Goal: Task Accomplishment & Management: Manage account settings

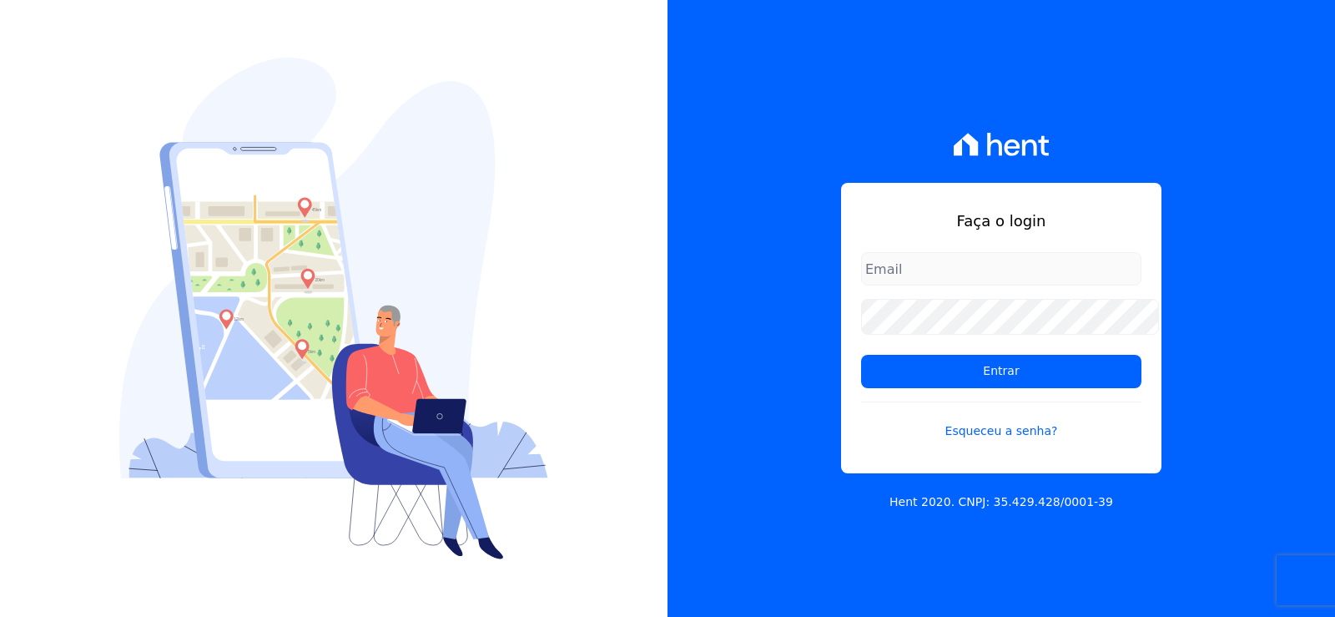
click at [906, 354] on form "Entrar Esqueceu a senha?" at bounding box center [1001, 356] width 280 height 208
type input "[EMAIL_ADDRESS][DOMAIN_NAME]"
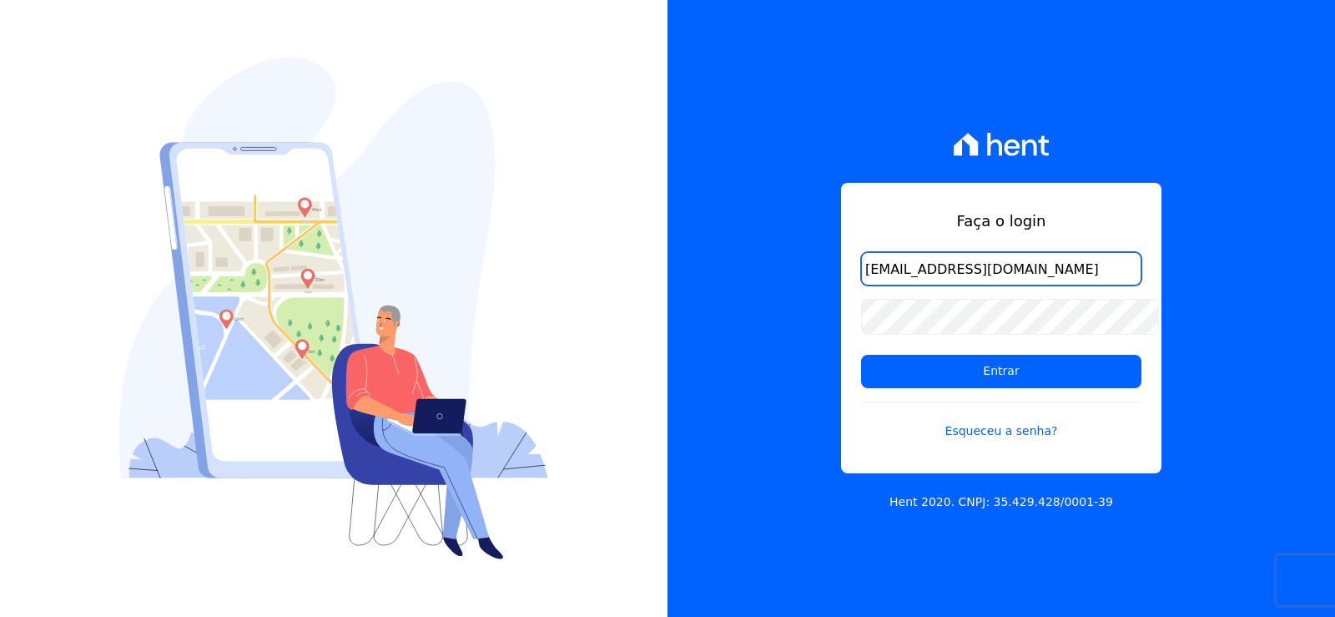
click at [978, 265] on input "[EMAIL_ADDRESS][DOMAIN_NAME]" at bounding box center [1001, 268] width 280 height 33
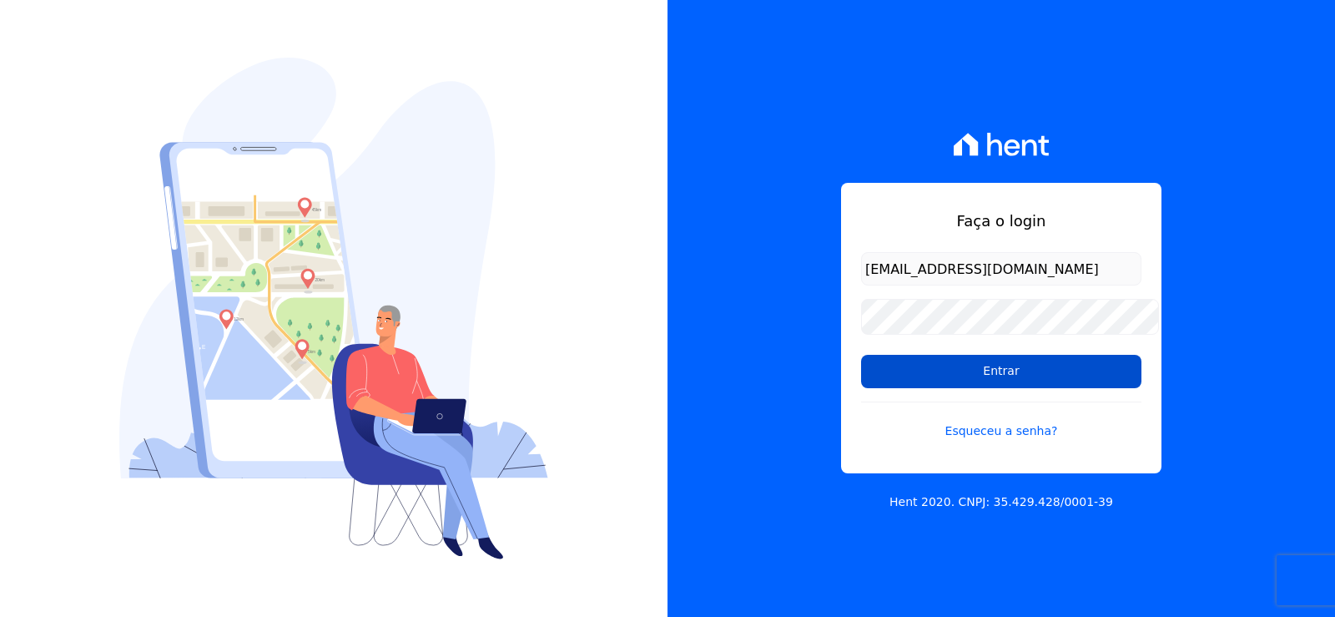
click at [888, 381] on input "Entrar" at bounding box center [1001, 371] width 280 height 33
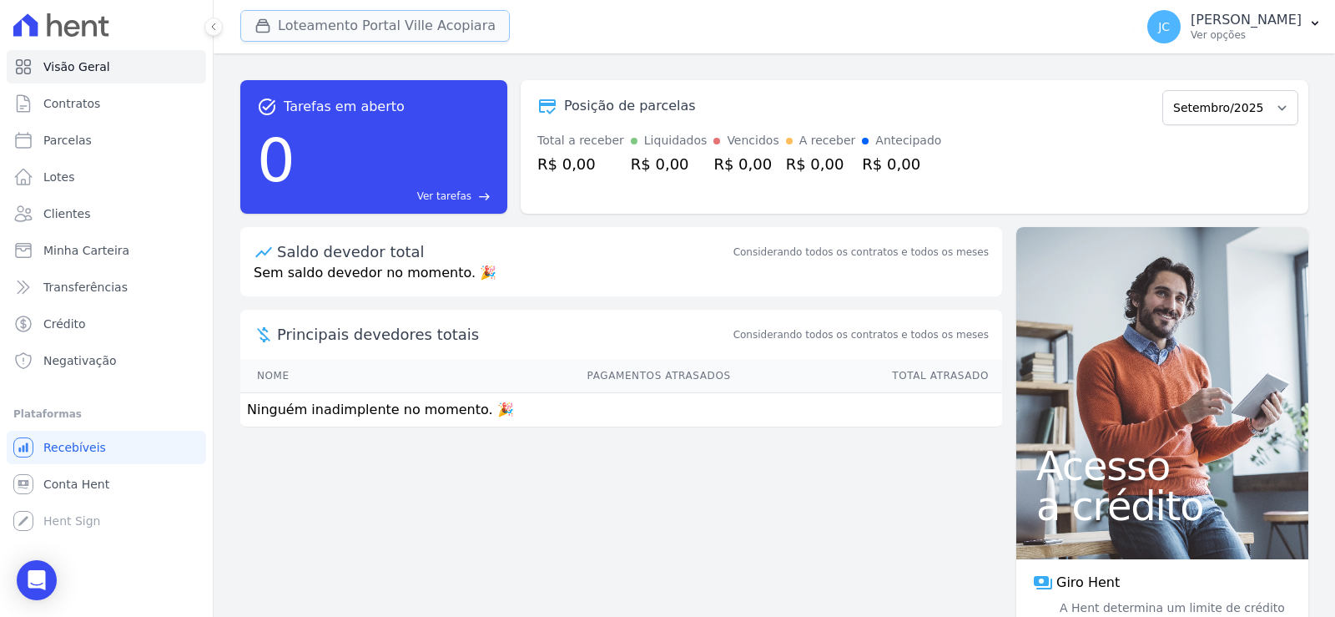
click at [339, 10] on button "Loteamento Portal Ville Acopiara" at bounding box center [375, 26] width 270 height 32
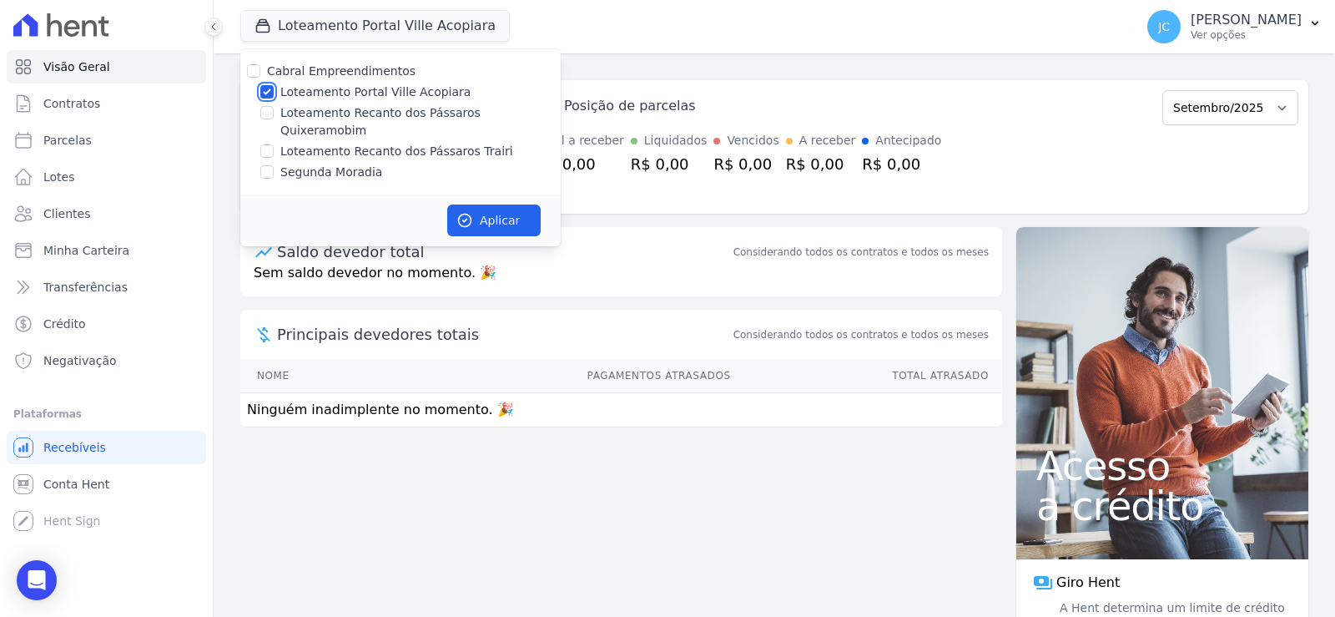
click at [274, 95] on input "Loteamento Portal Ville Acopiara" at bounding box center [266, 91] width 13 height 13
checkbox input "false"
click at [274, 119] on input "Loteamento Recanto dos Pássaros Quixeramobim" at bounding box center [266, 112] width 13 height 13
click at [274, 118] on input "Loteamento Recanto dos Pássaros Quixeramobim" at bounding box center [266, 112] width 13 height 13
checkbox input "false"
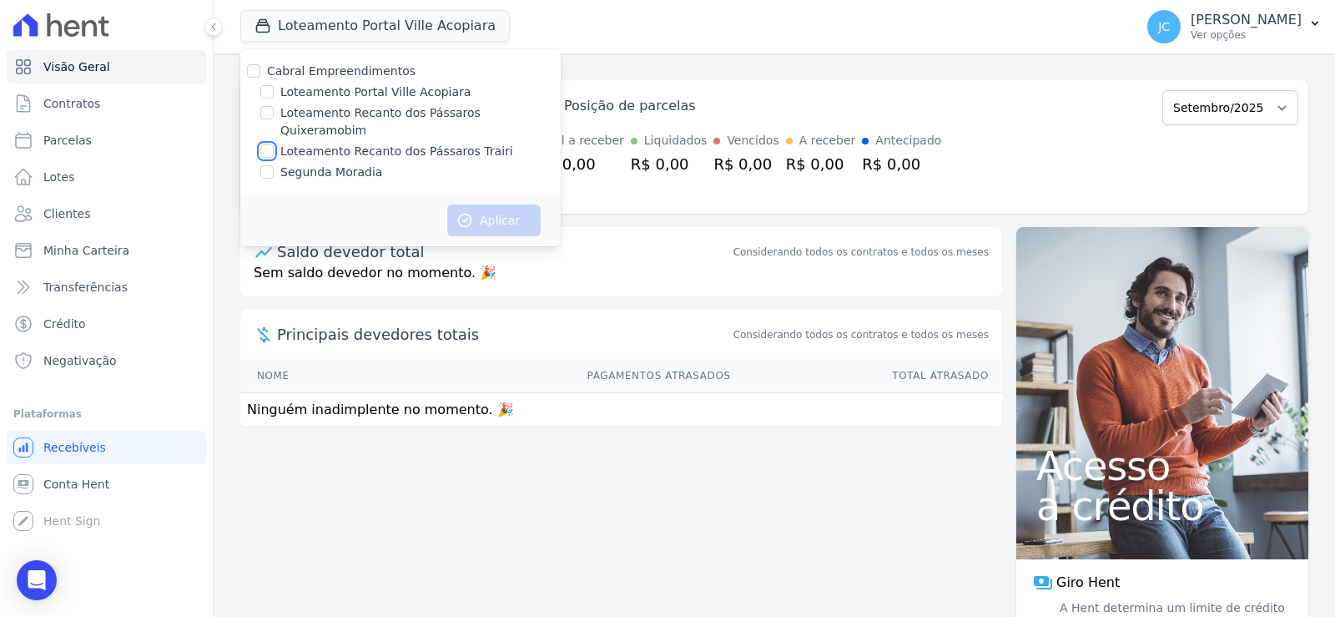
click at [274, 144] on input "Loteamento Recanto dos Pássaros Trairi" at bounding box center [266, 150] width 13 height 13
checkbox input "true"
click at [473, 213] on icon "button" at bounding box center [464, 220] width 17 height 17
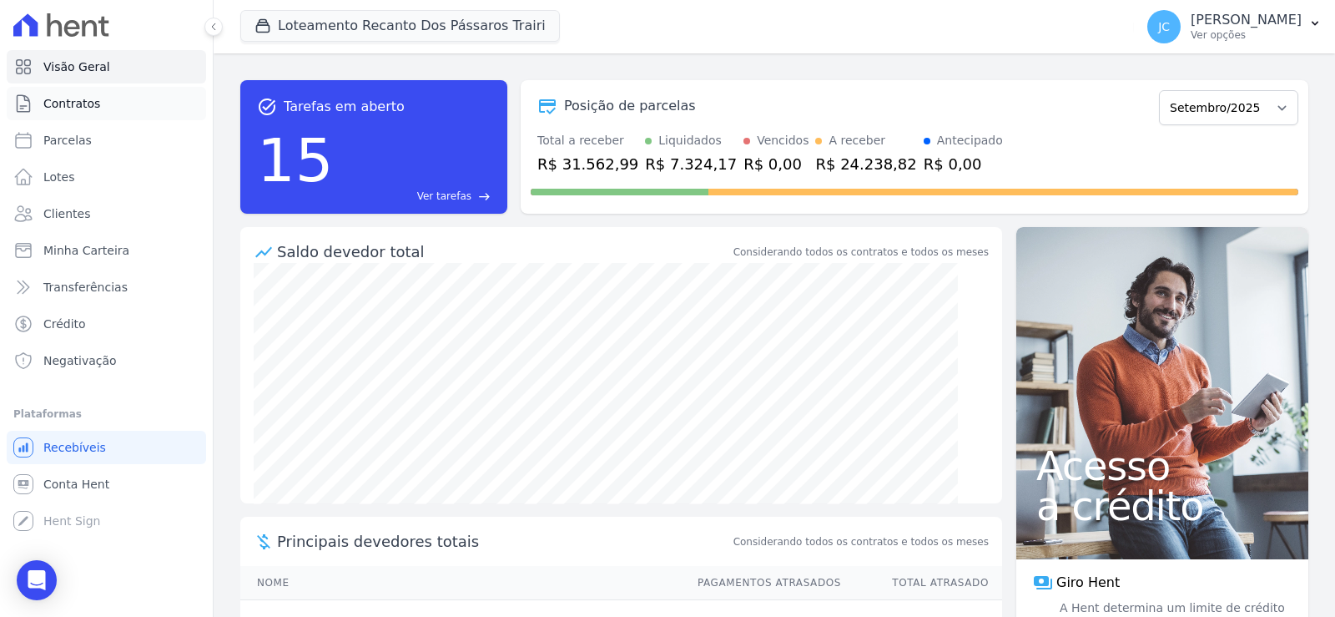
click at [85, 112] on span "Contratos" at bounding box center [71, 103] width 57 height 17
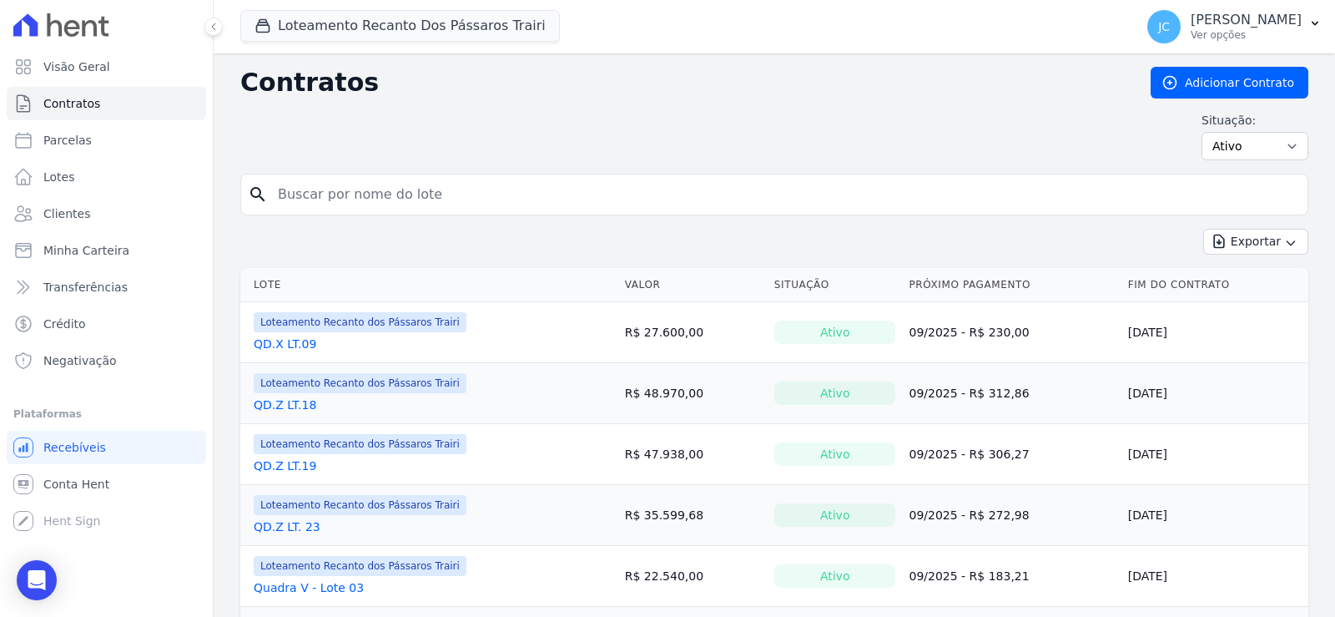
click at [314, 203] on input "search" at bounding box center [784, 194] width 1033 height 33
type input "16"
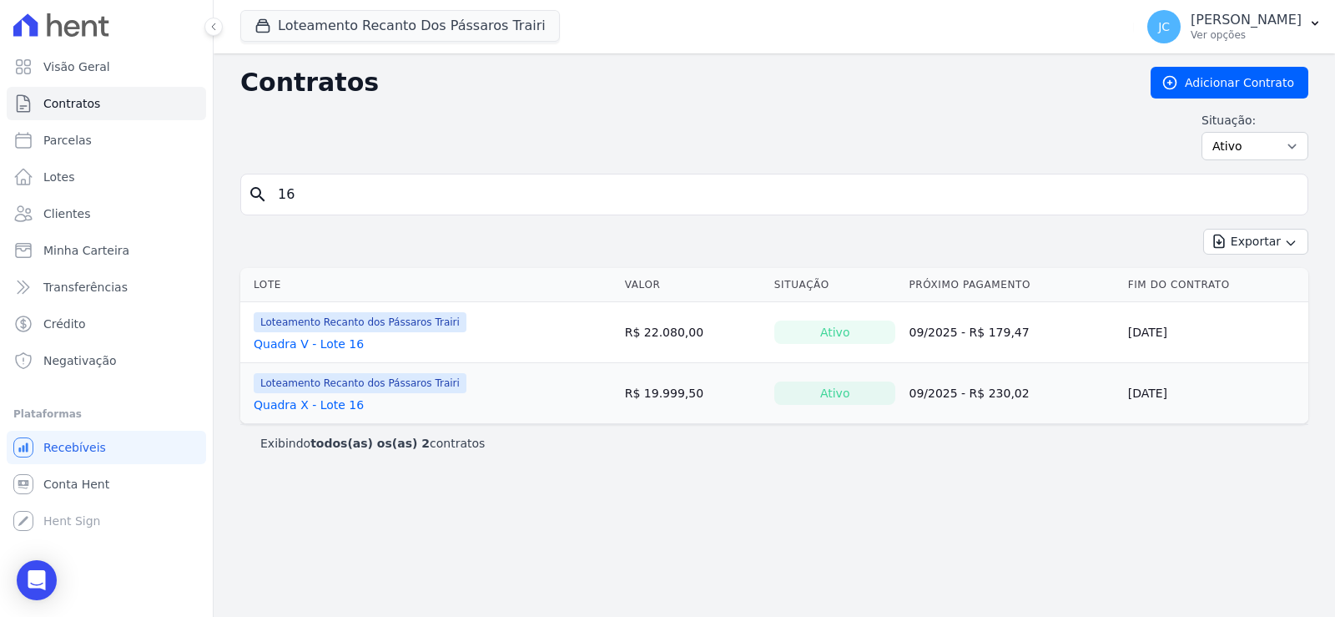
click at [354, 413] on link "Quadra X - Lote 16" at bounding box center [309, 404] width 110 height 17
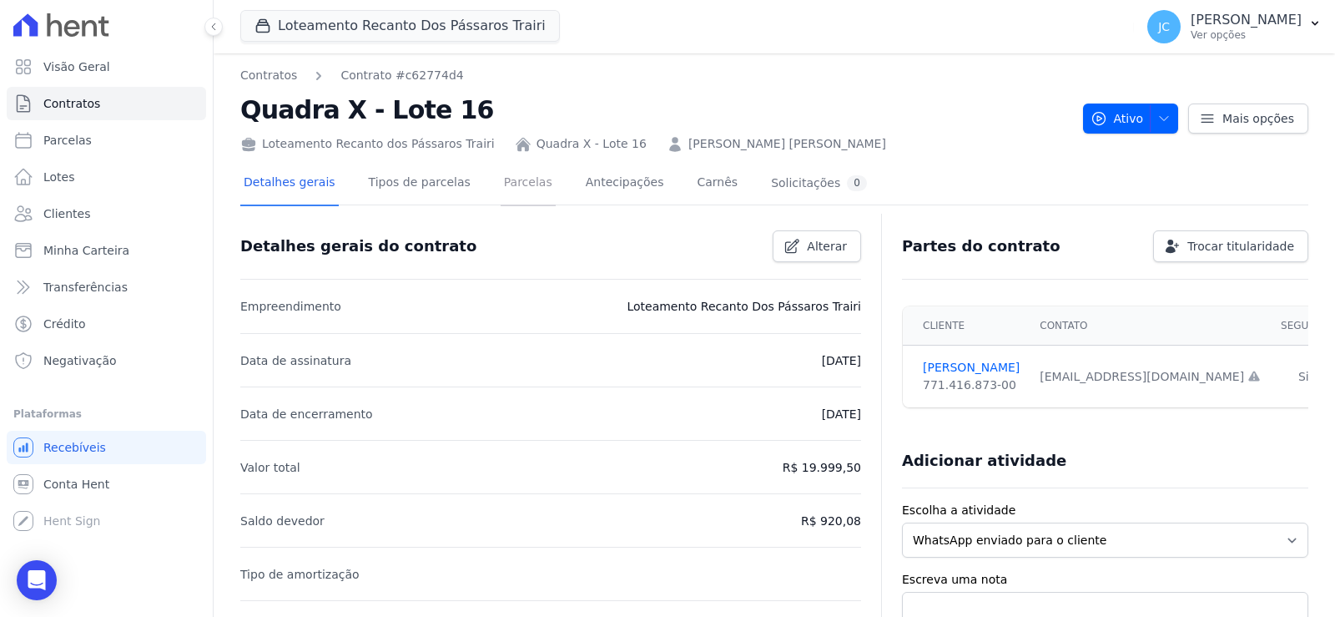
click at [527, 200] on link "Parcelas" at bounding box center [528, 184] width 55 height 44
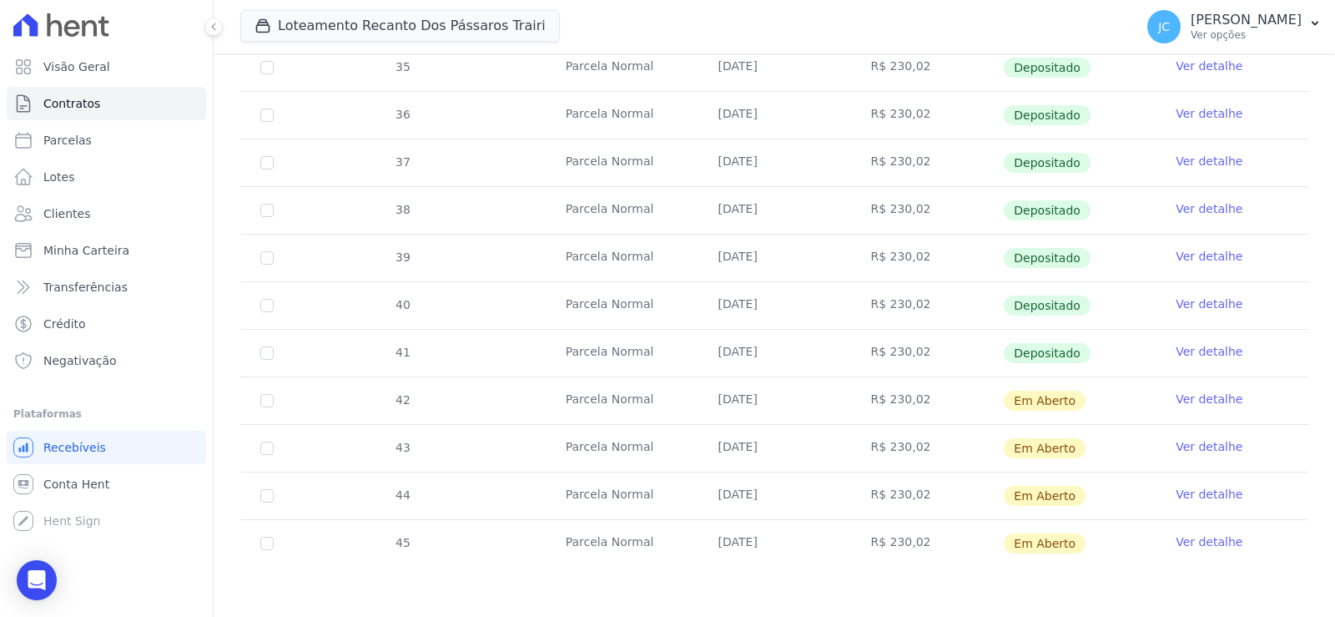
scroll to position [540, 0]
click at [274, 394] on input "checkbox" at bounding box center [266, 400] width 13 height 13
checkbox input "true"
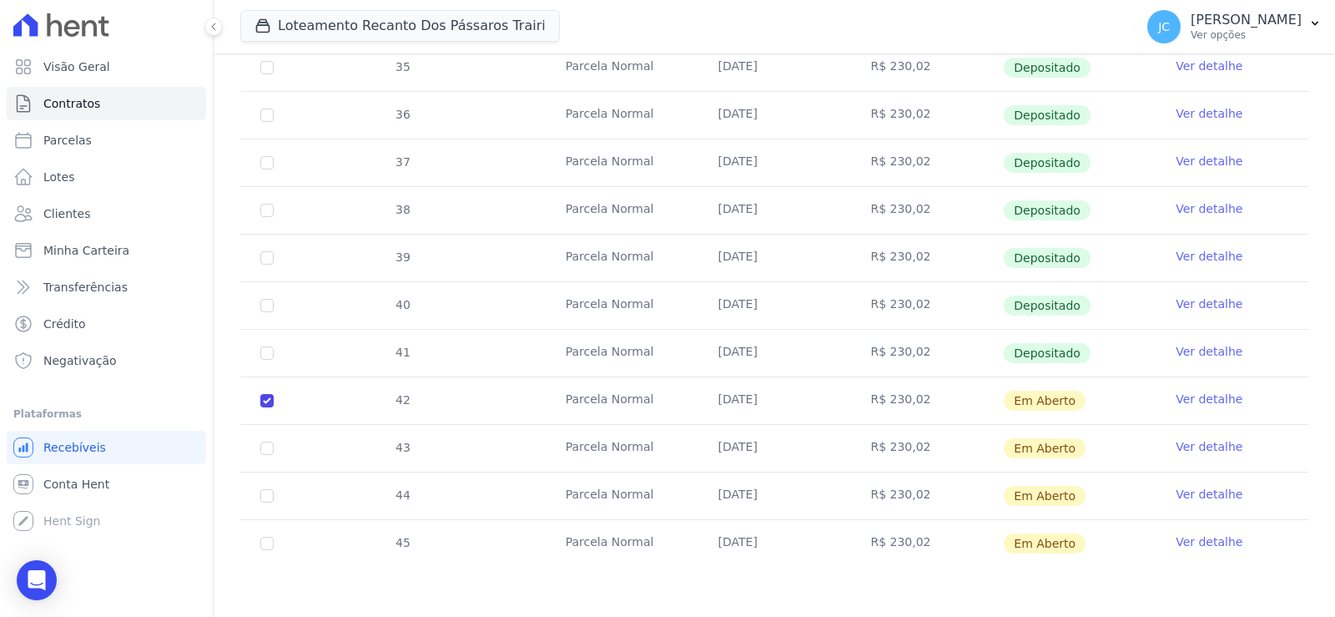
click at [1201, 391] on link "Ver detalhe" at bounding box center [1209, 399] width 67 height 17
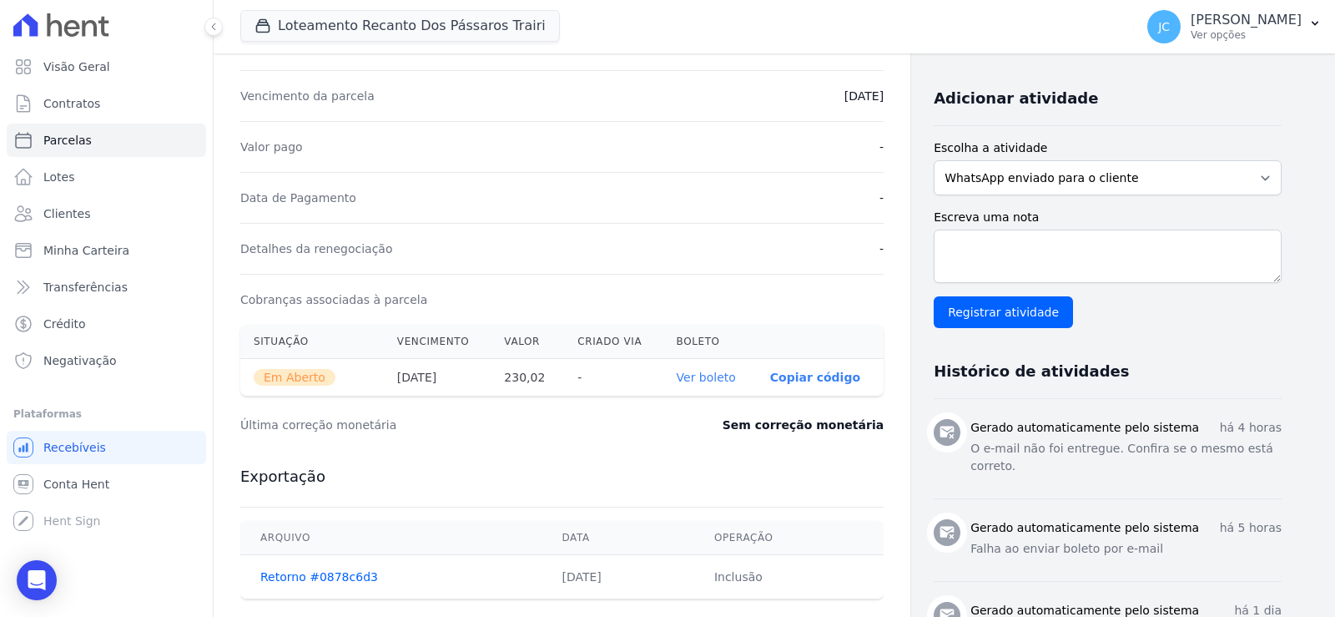
scroll to position [334, 0]
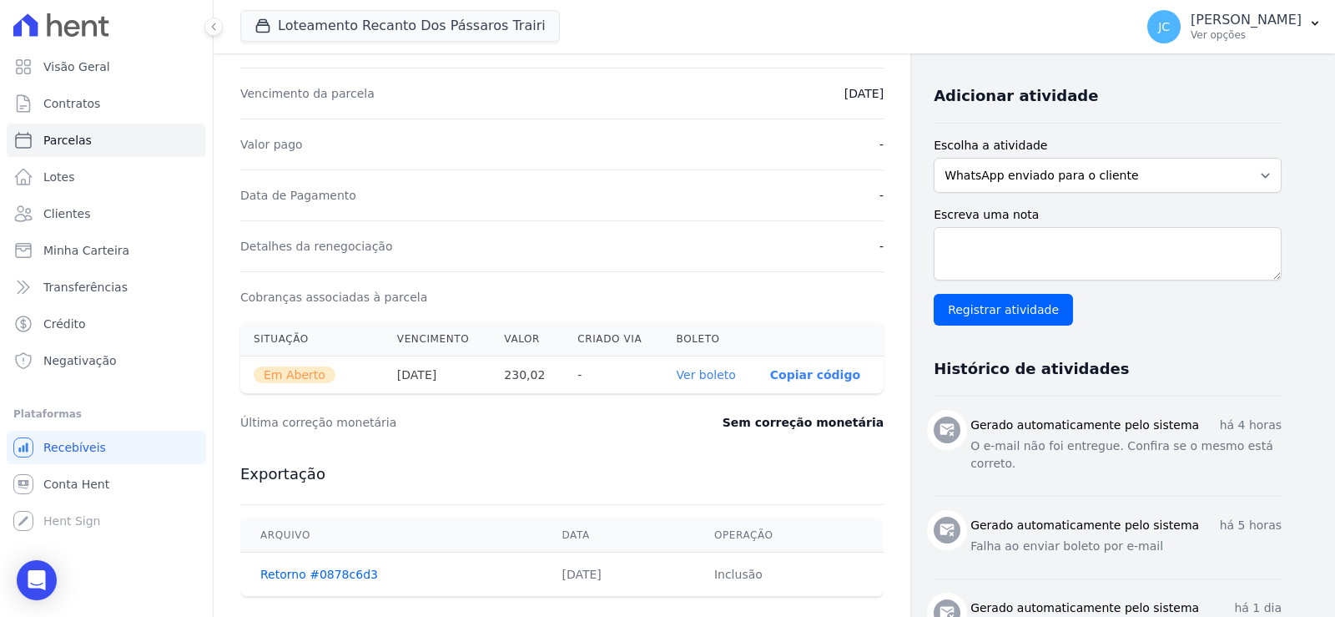
click at [736, 381] on link "Ver boleto" at bounding box center [706, 374] width 59 height 13
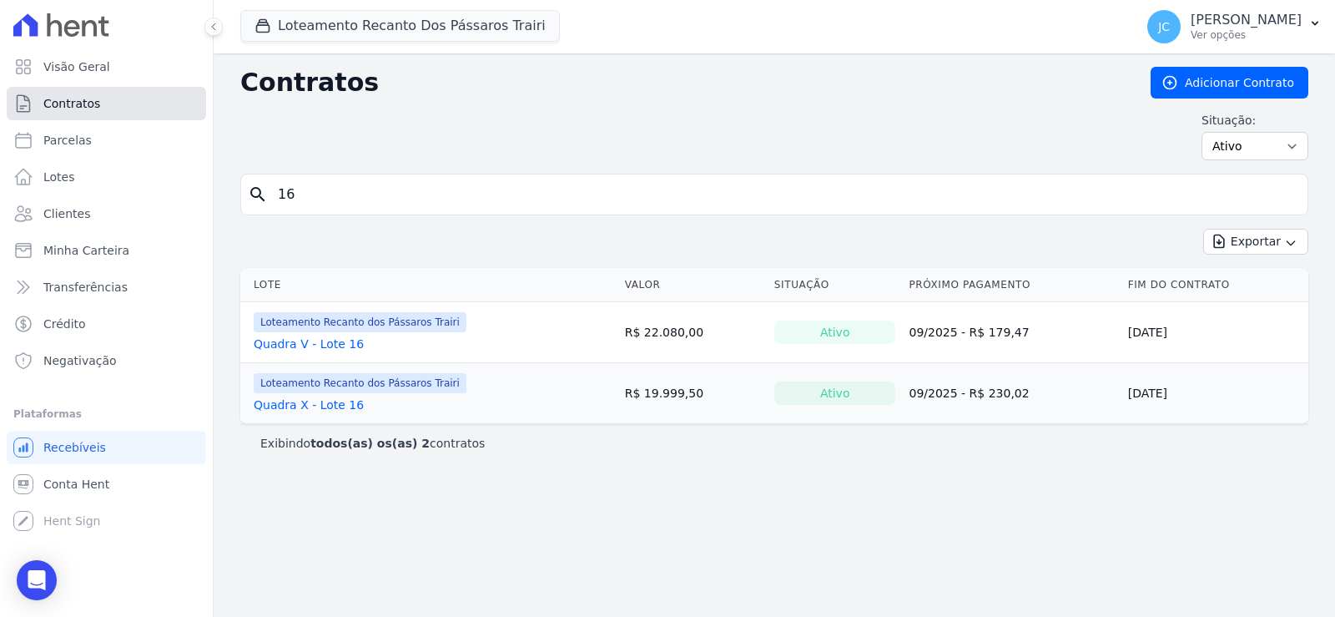
click at [143, 112] on link "Contratos" at bounding box center [106, 103] width 199 height 33
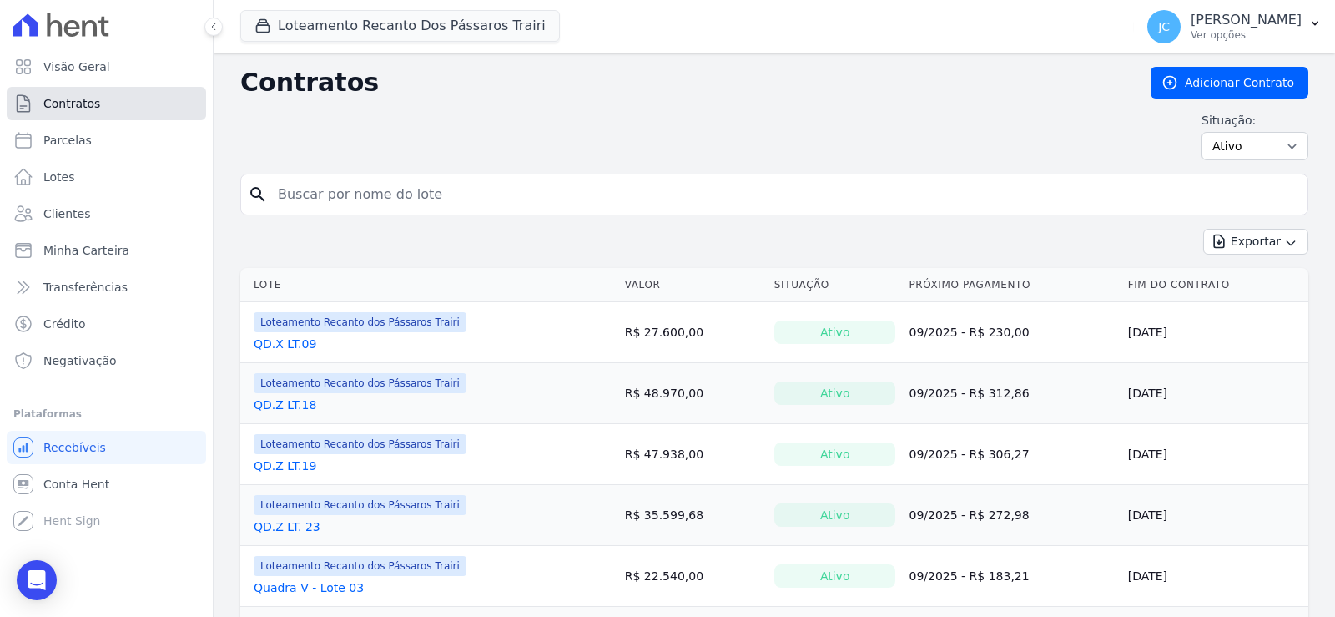
click at [98, 104] on span "Contratos" at bounding box center [71, 103] width 57 height 17
type input "17"
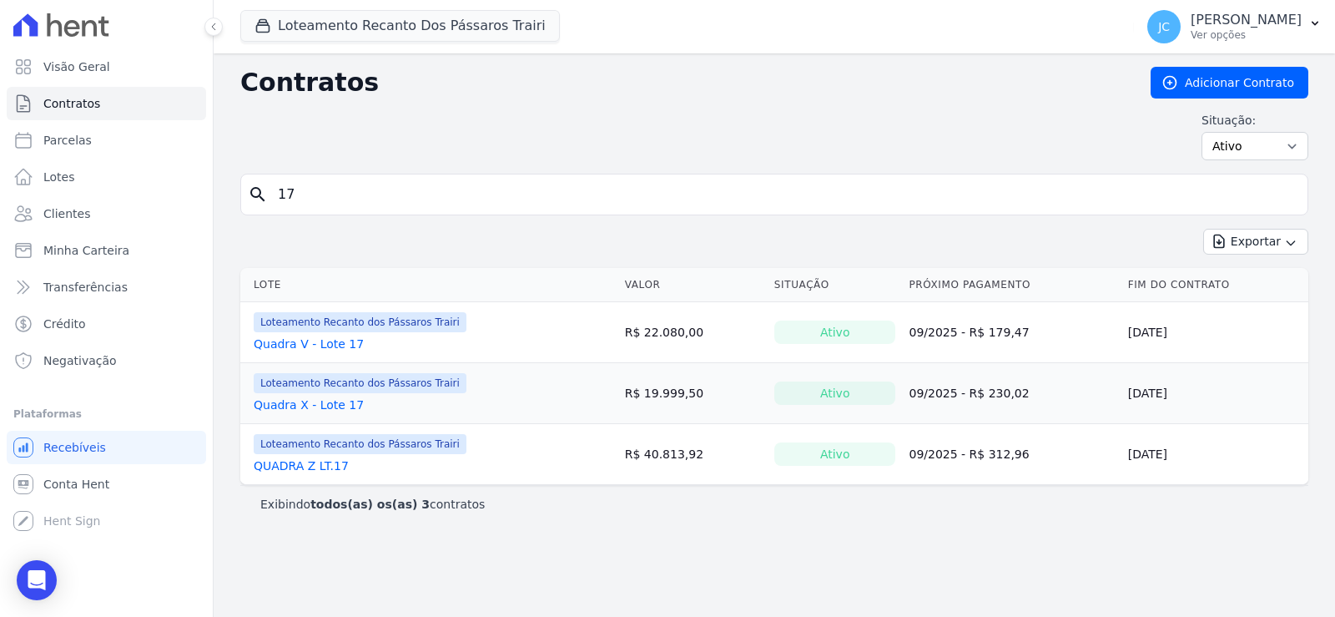
click at [340, 413] on link "Quadra X - Lote 17" at bounding box center [309, 404] width 110 height 17
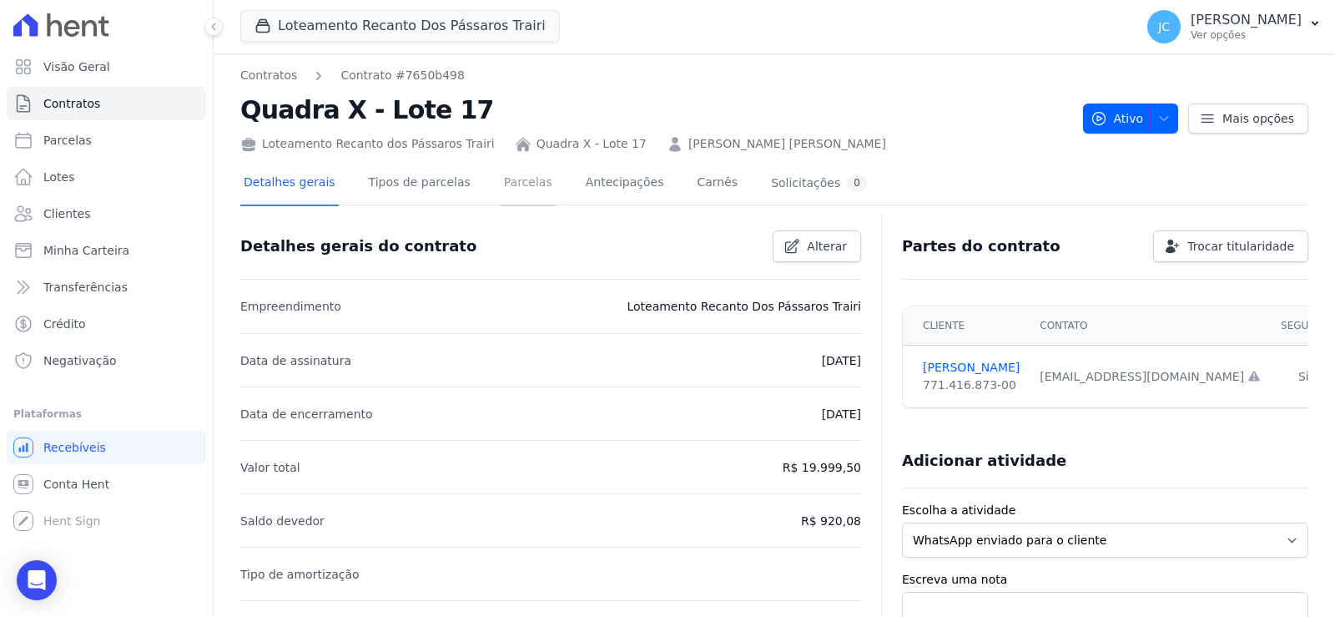
click at [536, 205] on link "Parcelas" at bounding box center [528, 184] width 55 height 44
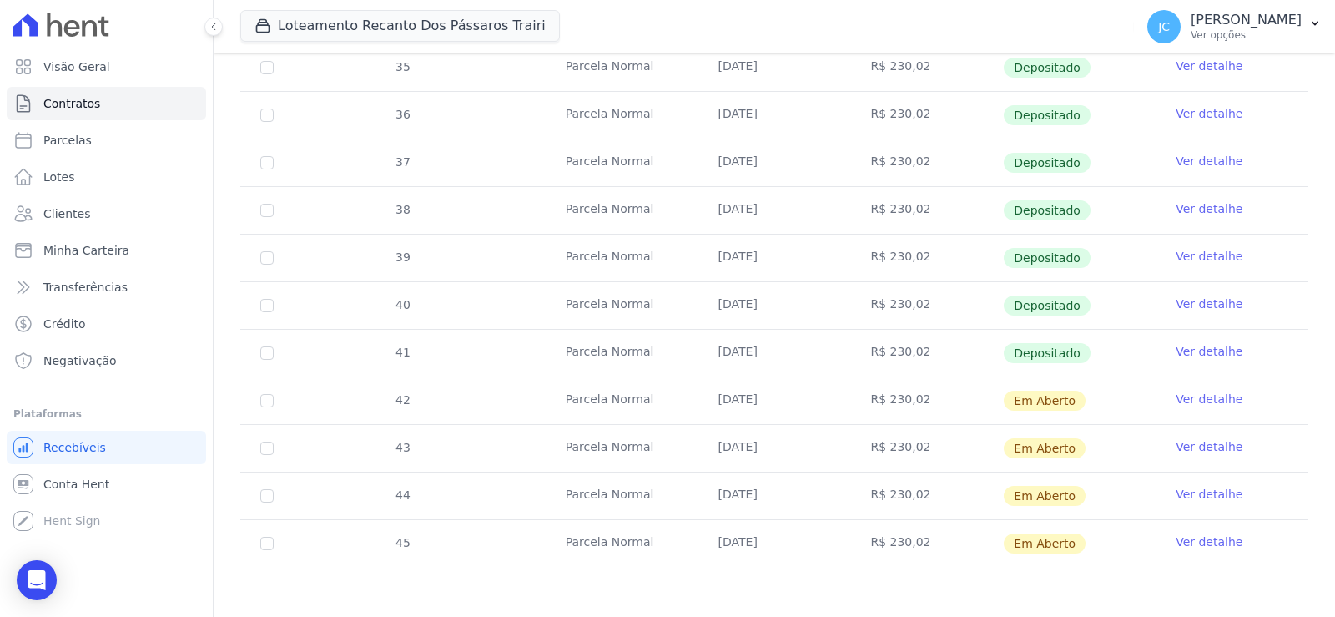
scroll to position [540, 0]
click at [274, 394] on input "checkbox" at bounding box center [266, 400] width 13 height 13
checkbox input "true"
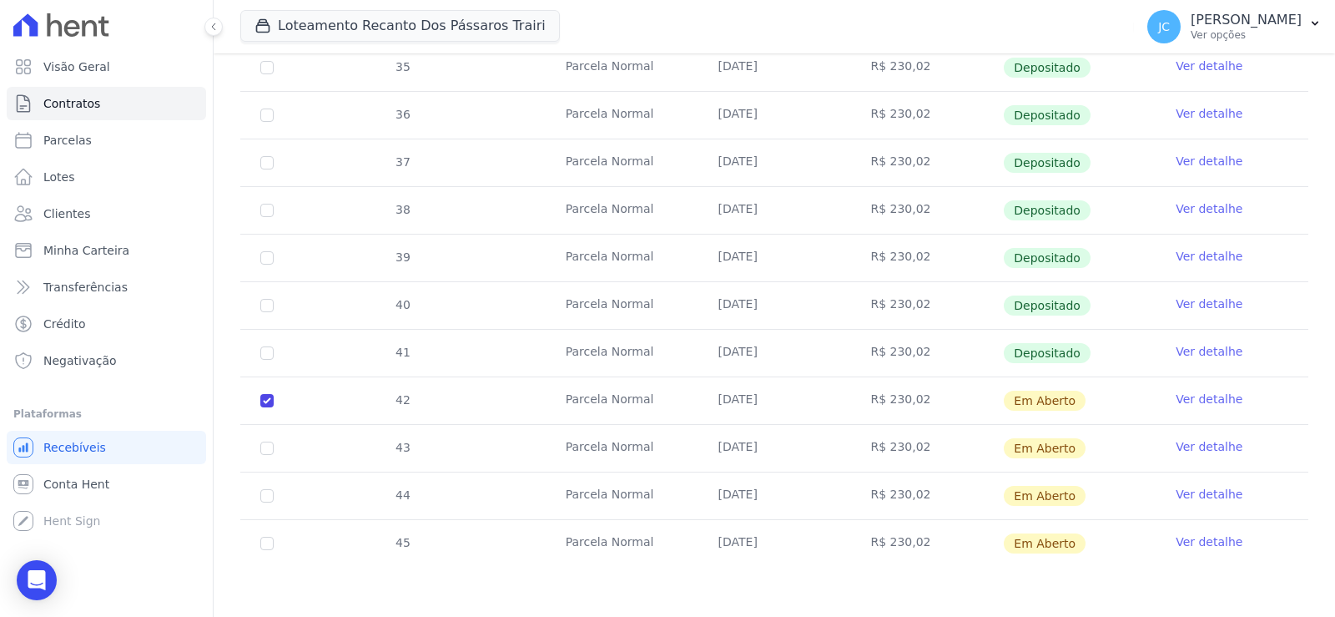
click at [1202, 391] on link "Ver detalhe" at bounding box center [1209, 399] width 67 height 17
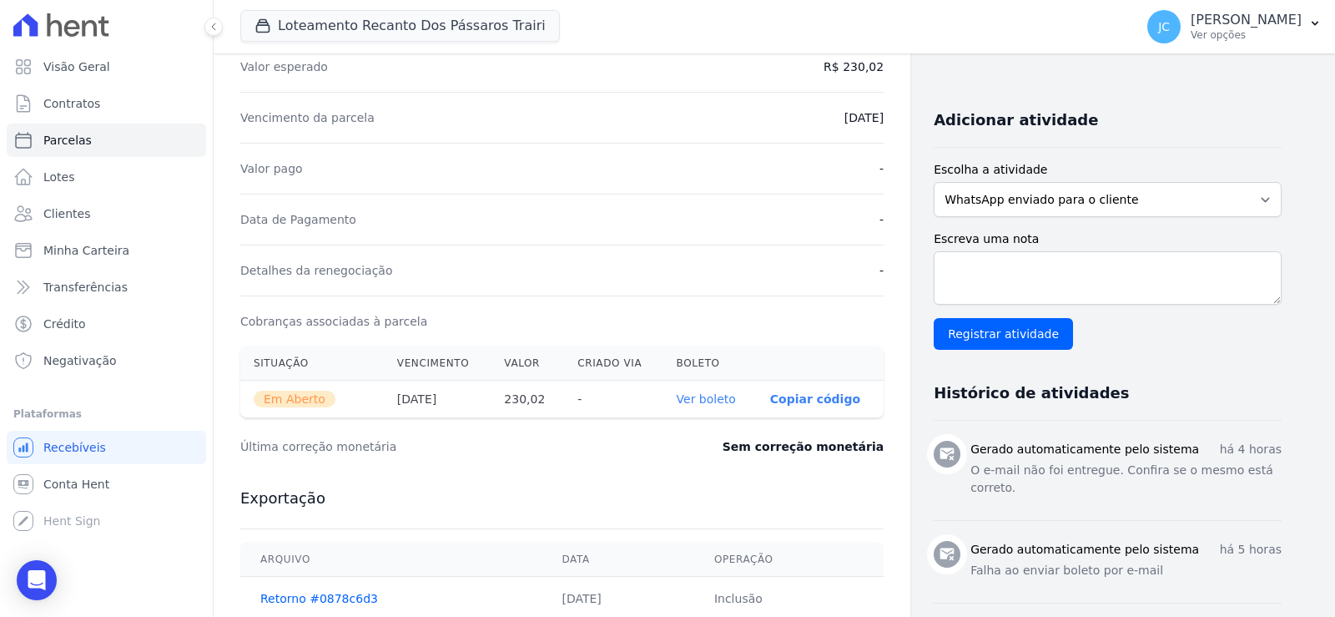
scroll to position [334, 0]
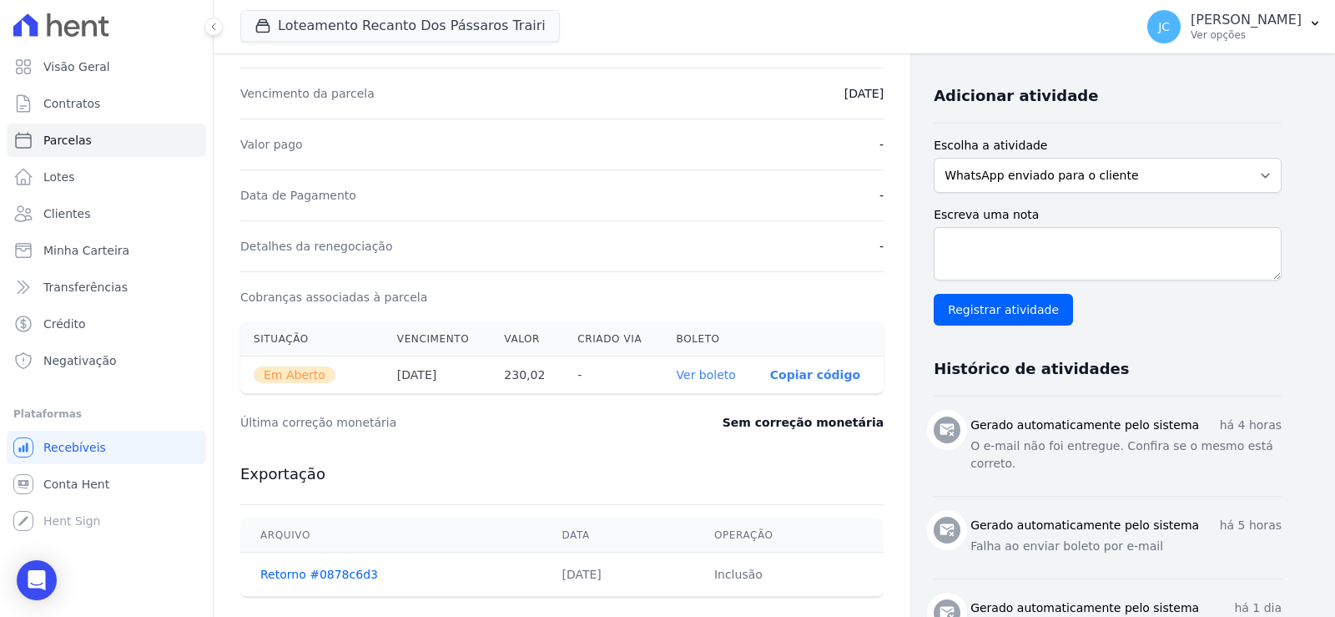
click at [693, 394] on th "Ver boleto" at bounding box center [709, 375] width 93 height 38
click at [736, 381] on link "Ver boleto" at bounding box center [706, 374] width 59 height 13
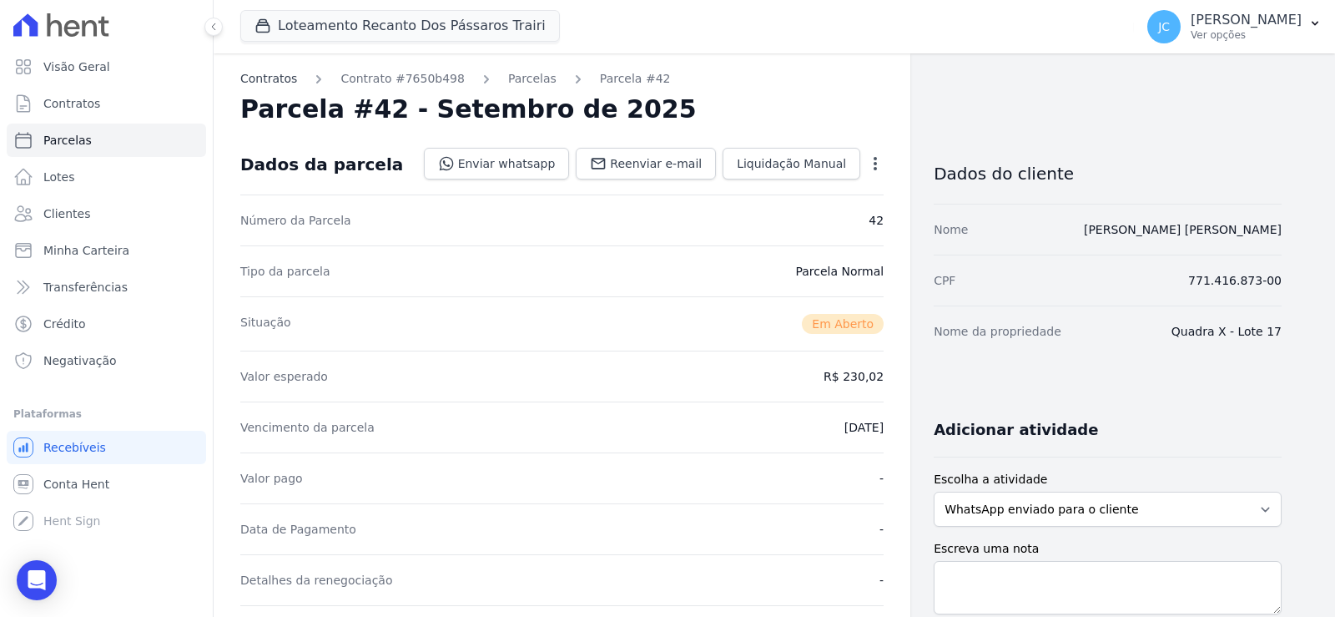
click at [292, 83] on link "Contratos" at bounding box center [268, 79] width 57 height 18
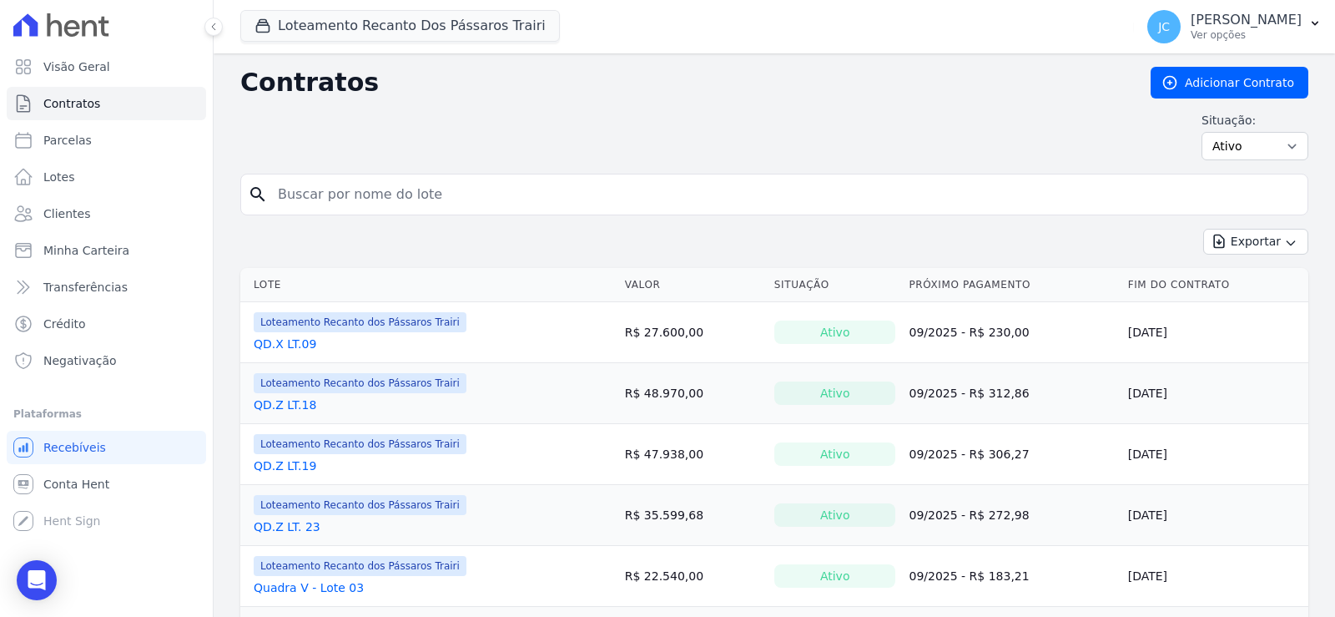
click at [340, 211] on input "search" at bounding box center [784, 194] width 1033 height 33
type input "16"
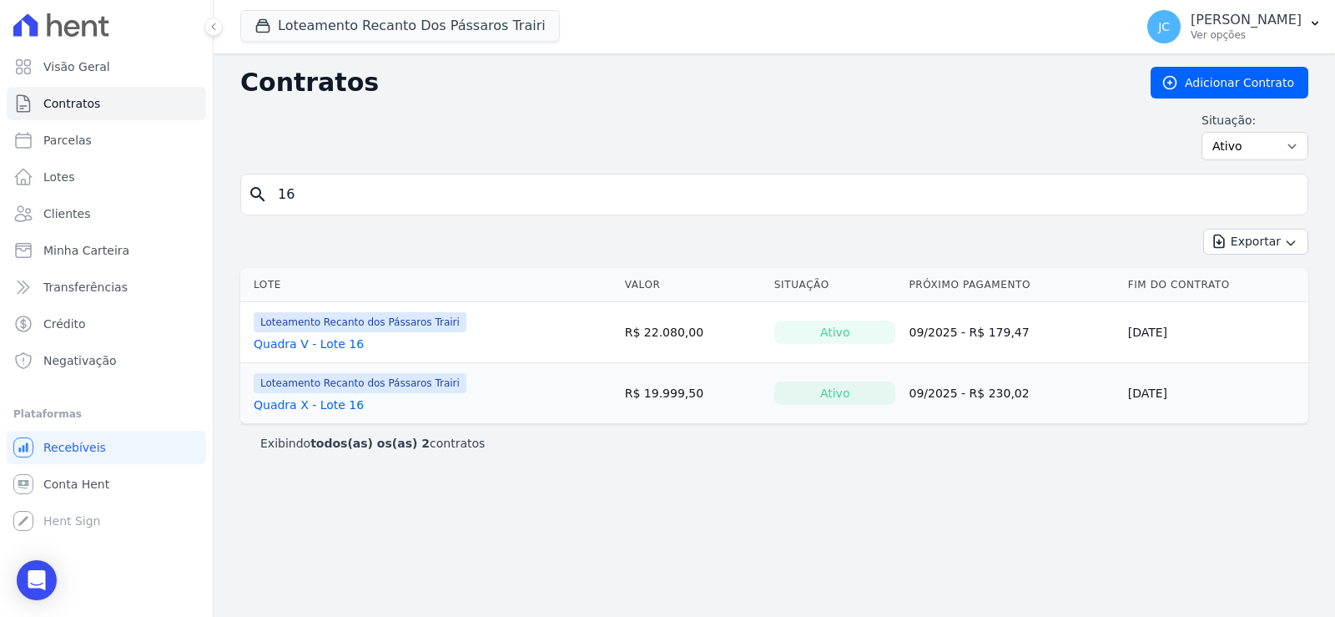
click at [343, 413] on link "Quadra X - Lote 16" at bounding box center [309, 404] width 110 height 17
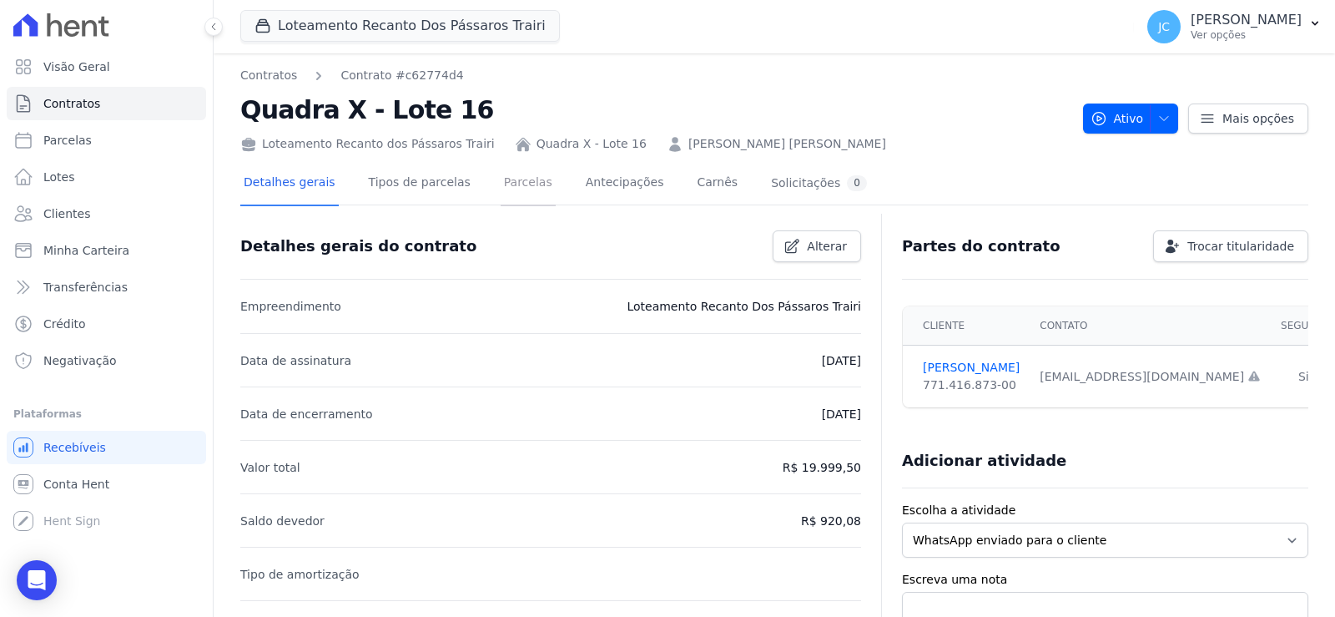
click at [543, 199] on link "Parcelas" at bounding box center [528, 184] width 55 height 44
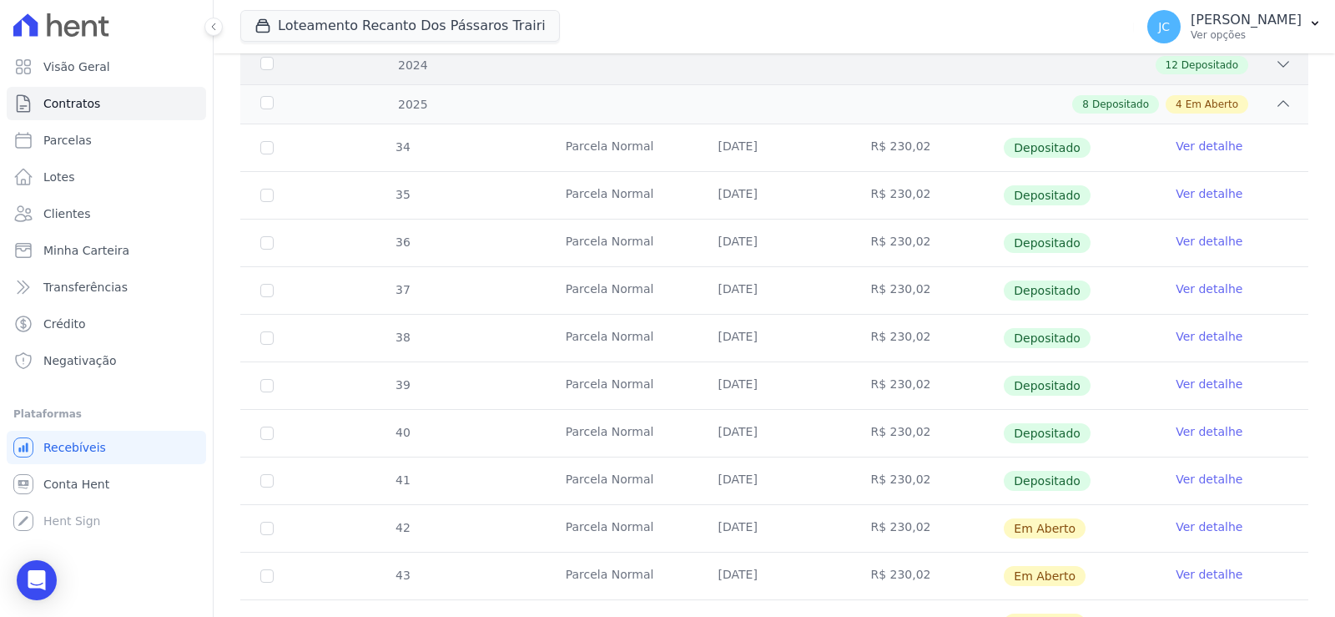
scroll to position [501, 0]
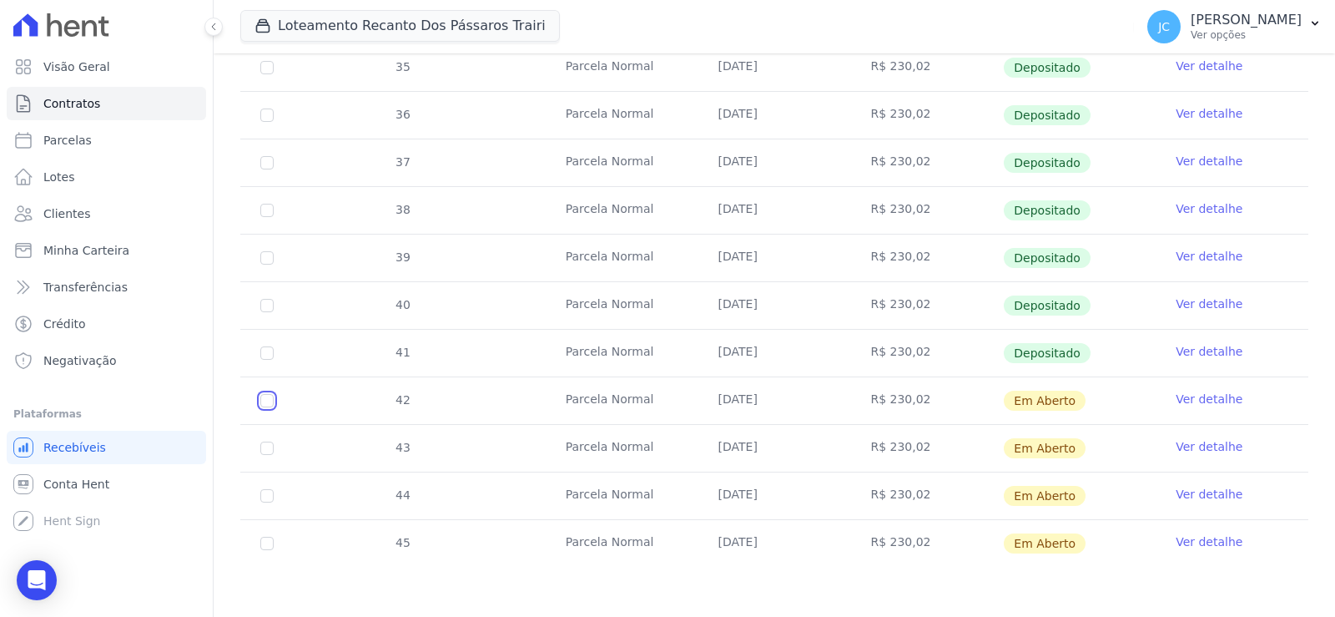
click at [274, 407] on input "checkbox" at bounding box center [266, 400] width 13 height 13
checkbox input "true"
click at [1176, 407] on link "Ver detalhe" at bounding box center [1209, 399] width 67 height 17
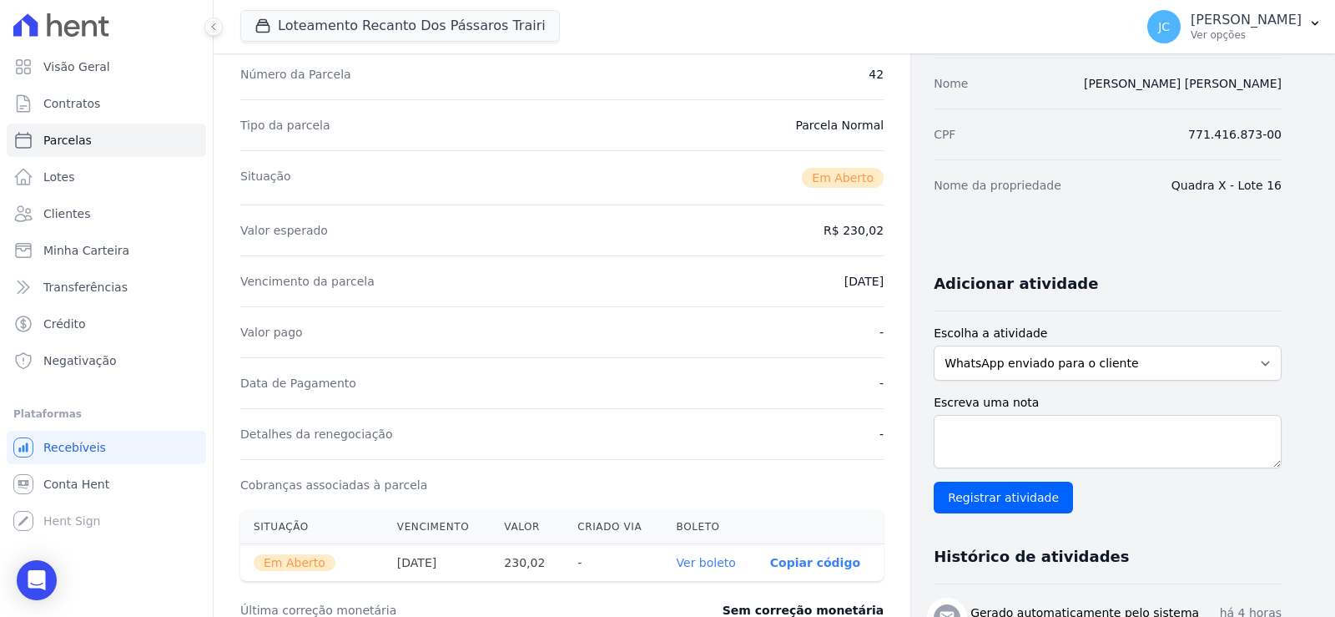
scroll to position [417, 0]
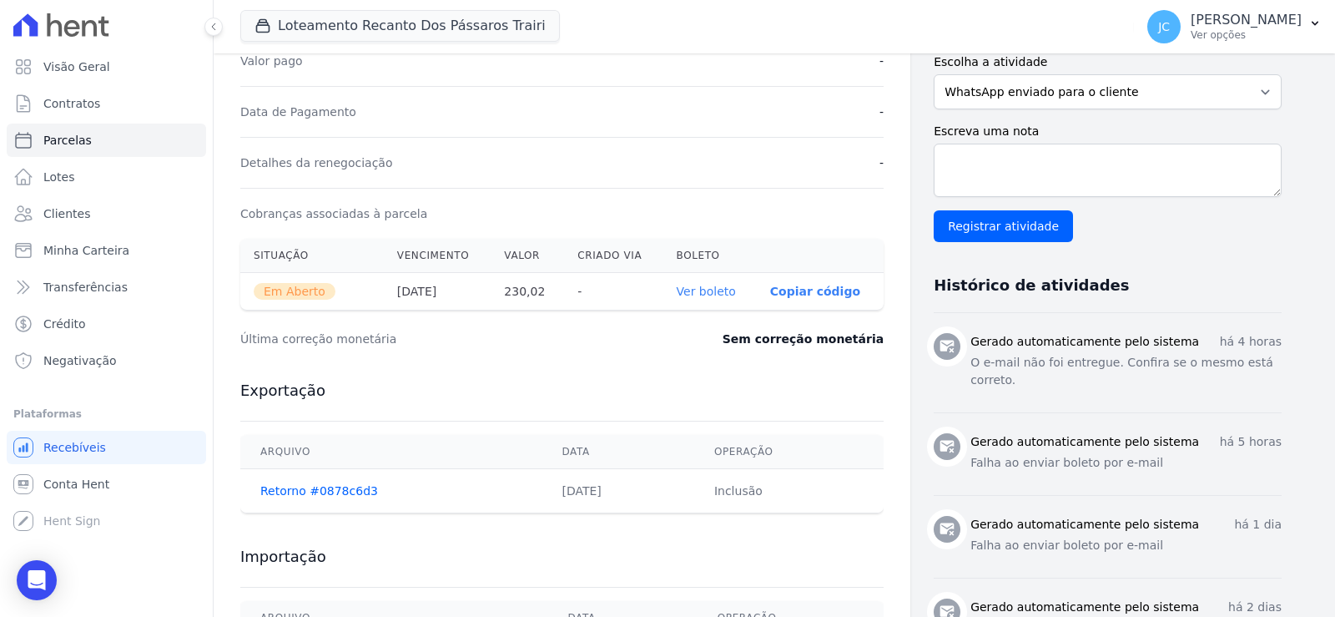
click at [725, 298] on link "Ver boleto" at bounding box center [706, 291] width 59 height 13
click at [736, 298] on link "Ver boleto" at bounding box center [706, 291] width 59 height 13
